Goal: Task Accomplishment & Management: Manage account settings

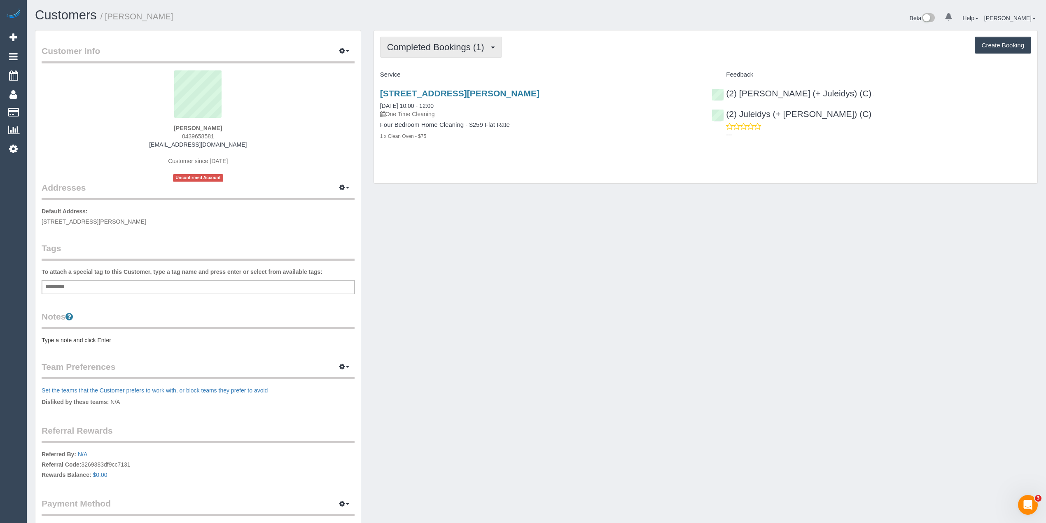
click at [440, 41] on button "Completed Bookings (1)" at bounding box center [441, 47] width 122 height 21
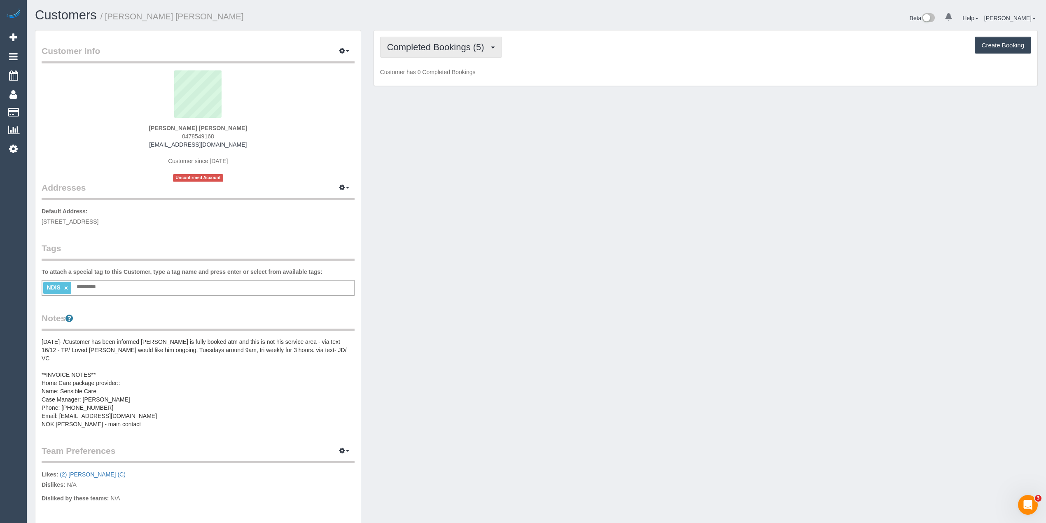
click at [405, 44] on span "Completed Bookings (5)" at bounding box center [437, 47] width 101 height 10
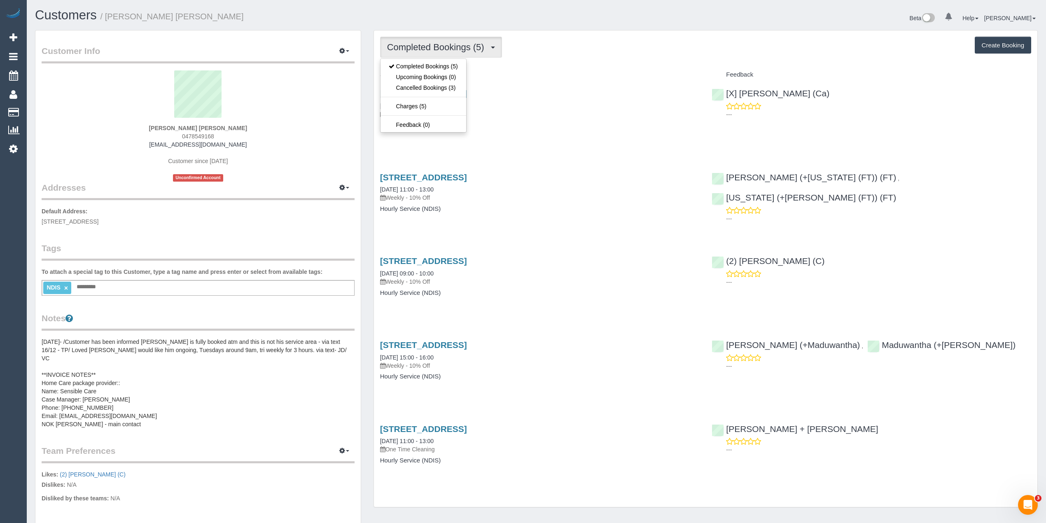
click at [404, 44] on span "Completed Bookings (5)" at bounding box center [437, 47] width 101 height 10
